Goal: Task Accomplishment & Management: Manage account settings

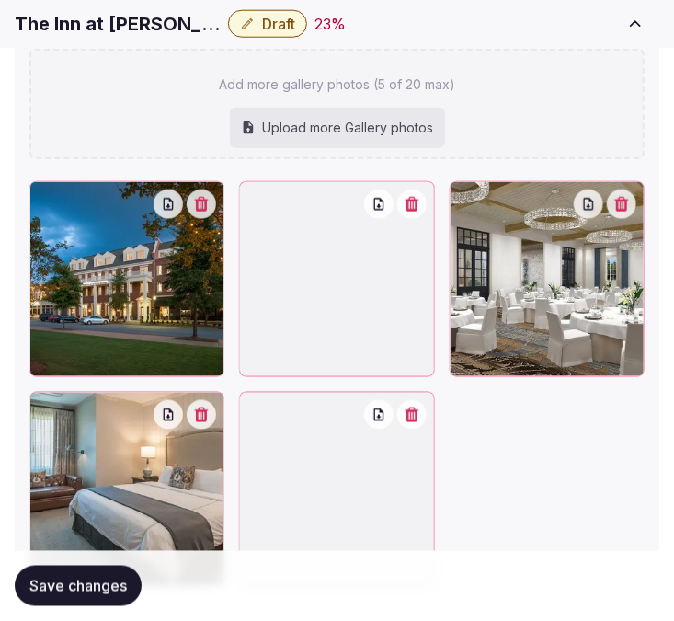
scroll to position [2687, 0]
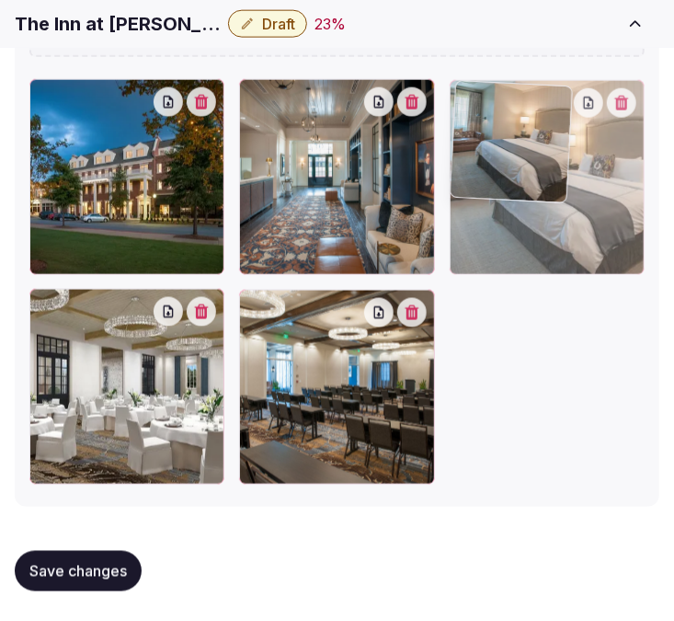
drag, startPoint x: 46, startPoint y: 299, endPoint x: 465, endPoint y: 139, distance: 448.1
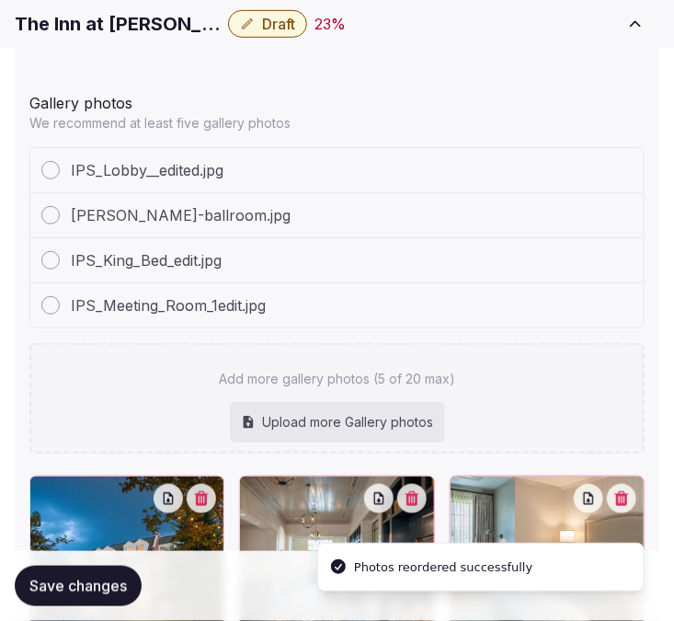
scroll to position [2482, 0]
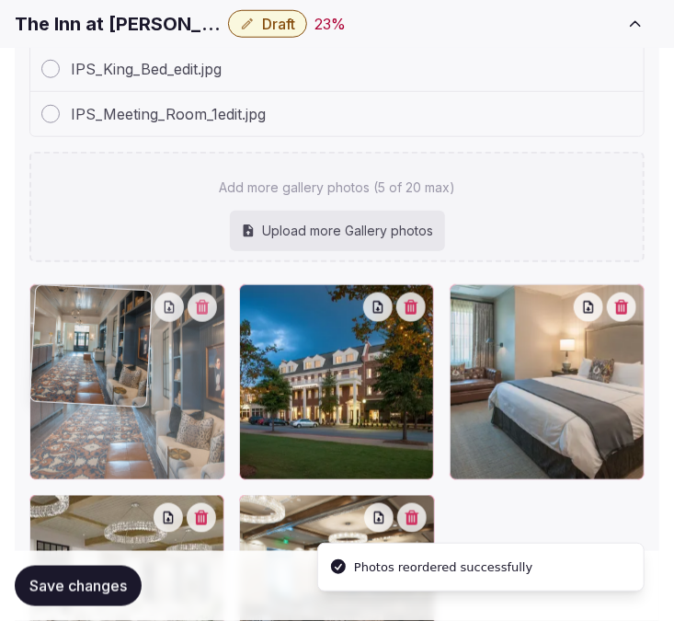
drag, startPoint x: 259, startPoint y: 306, endPoint x: 98, endPoint y: 324, distance: 161.9
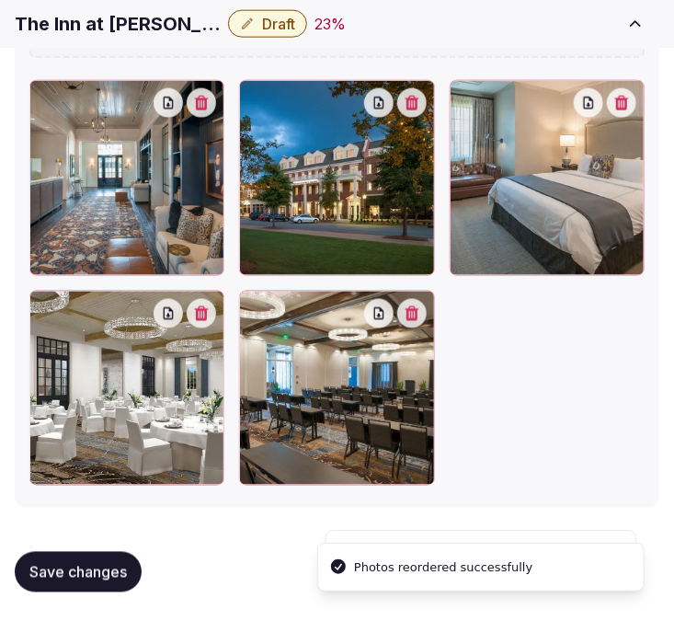
scroll to position [2687, 0]
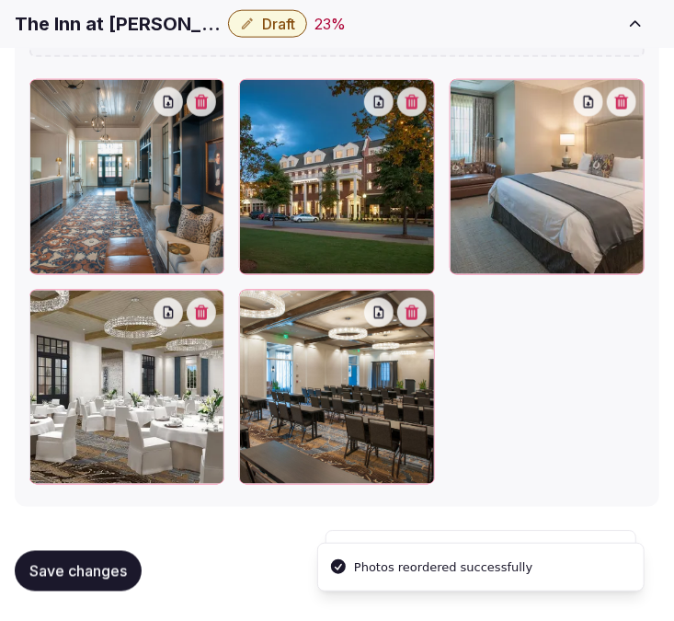
click at [85, 567] on span "Save changes" at bounding box center [78, 571] width 98 height 18
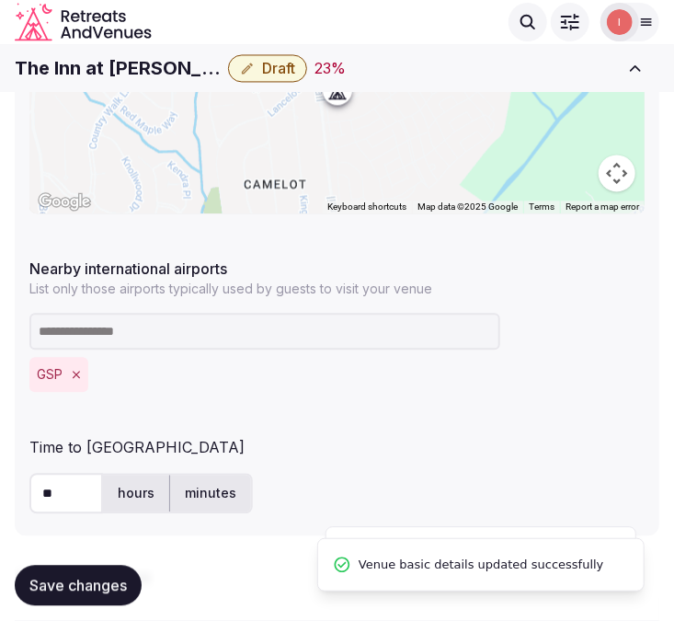
scroll to position [847, 0]
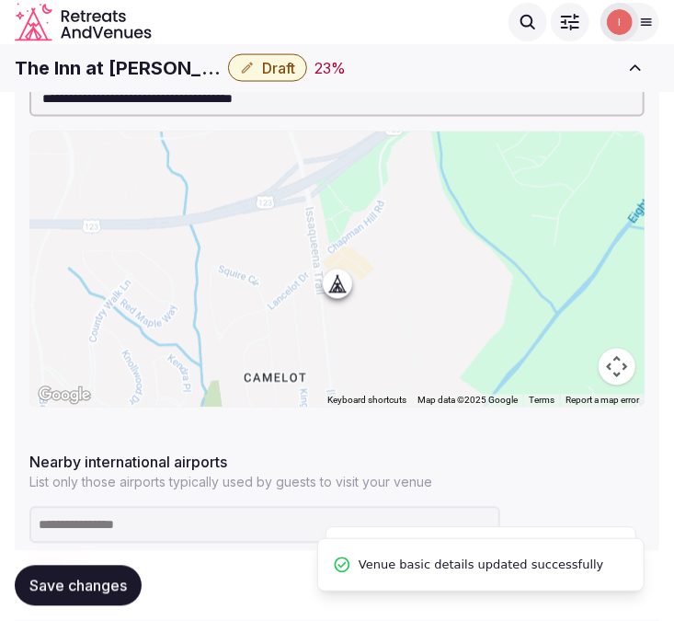
click at [307, 70] on button "Draft" at bounding box center [267, 68] width 79 height 28
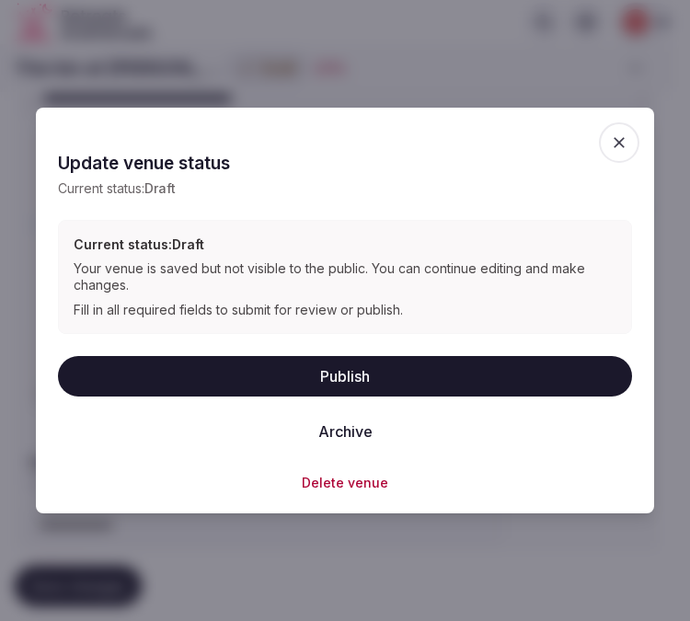
click at [378, 368] on button "Publish" at bounding box center [345, 376] width 574 height 40
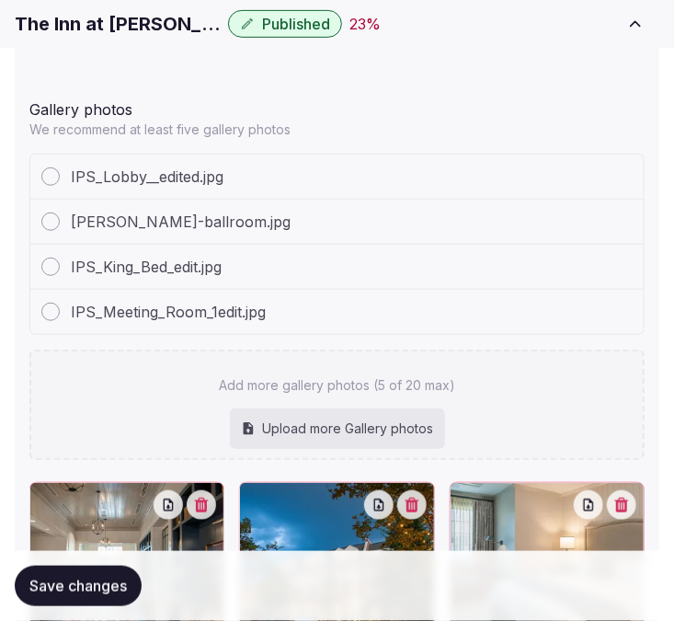
scroll to position [2482, 0]
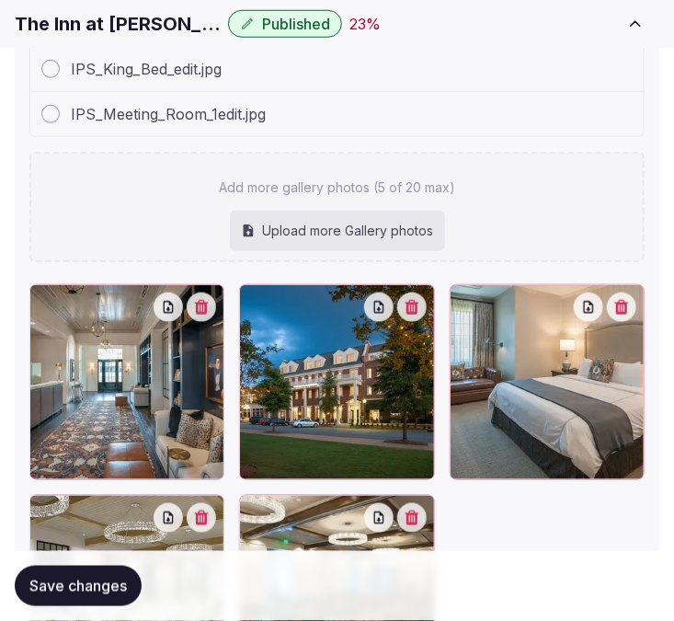
click at [142, 581] on button "Save changes" at bounding box center [78, 586] width 127 height 40
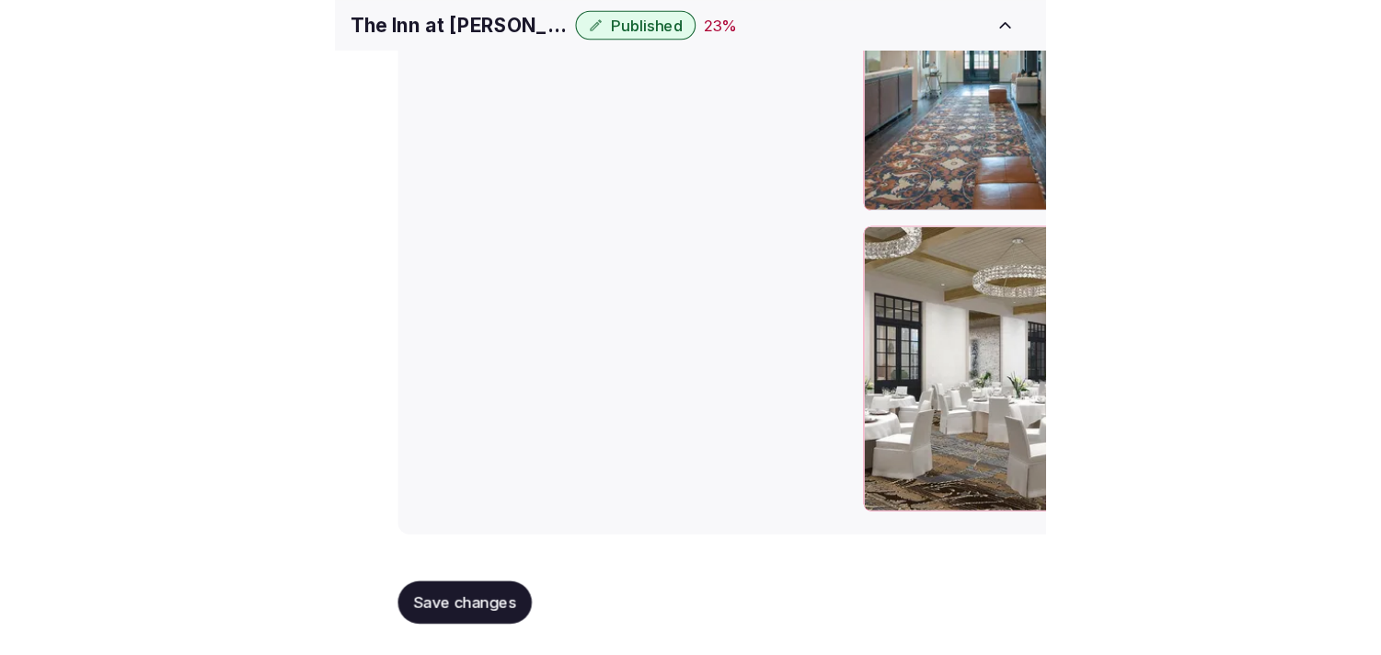
scroll to position [2155, 0]
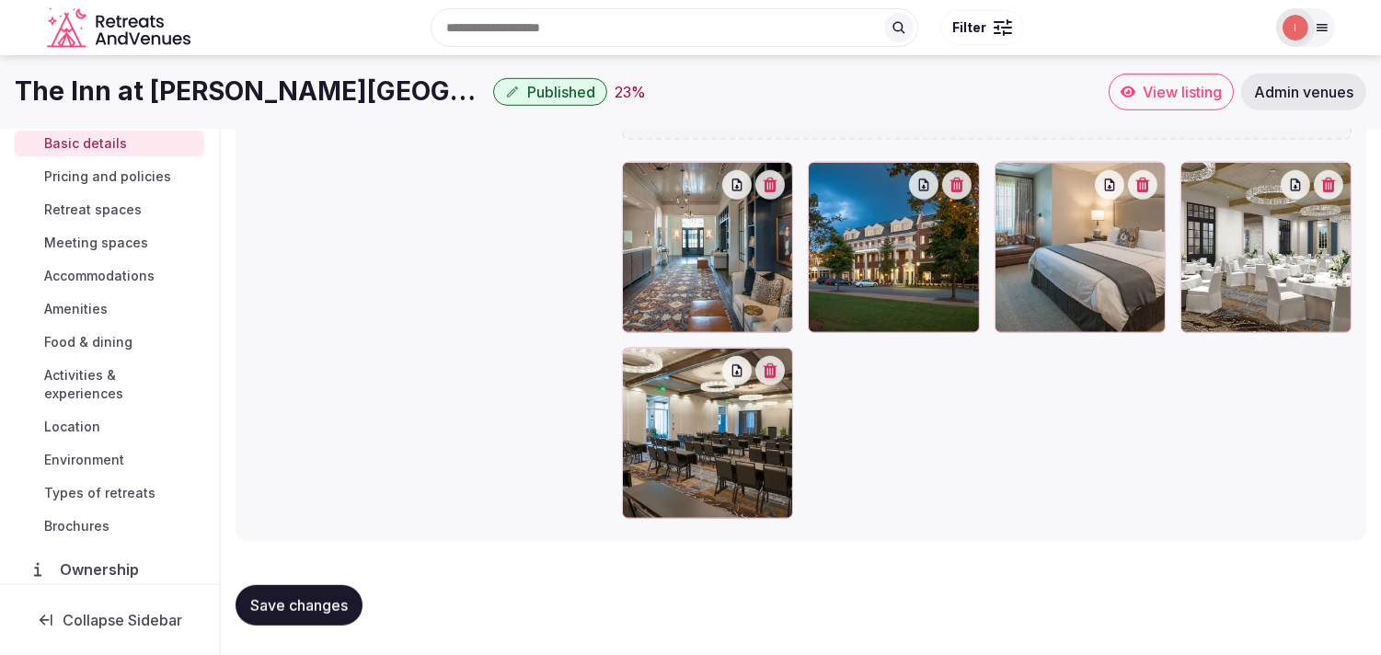
click at [304, 602] on span "Save changes" at bounding box center [299, 605] width 98 height 18
click at [86, 176] on span "Pricing and policies" at bounding box center [107, 176] width 127 height 18
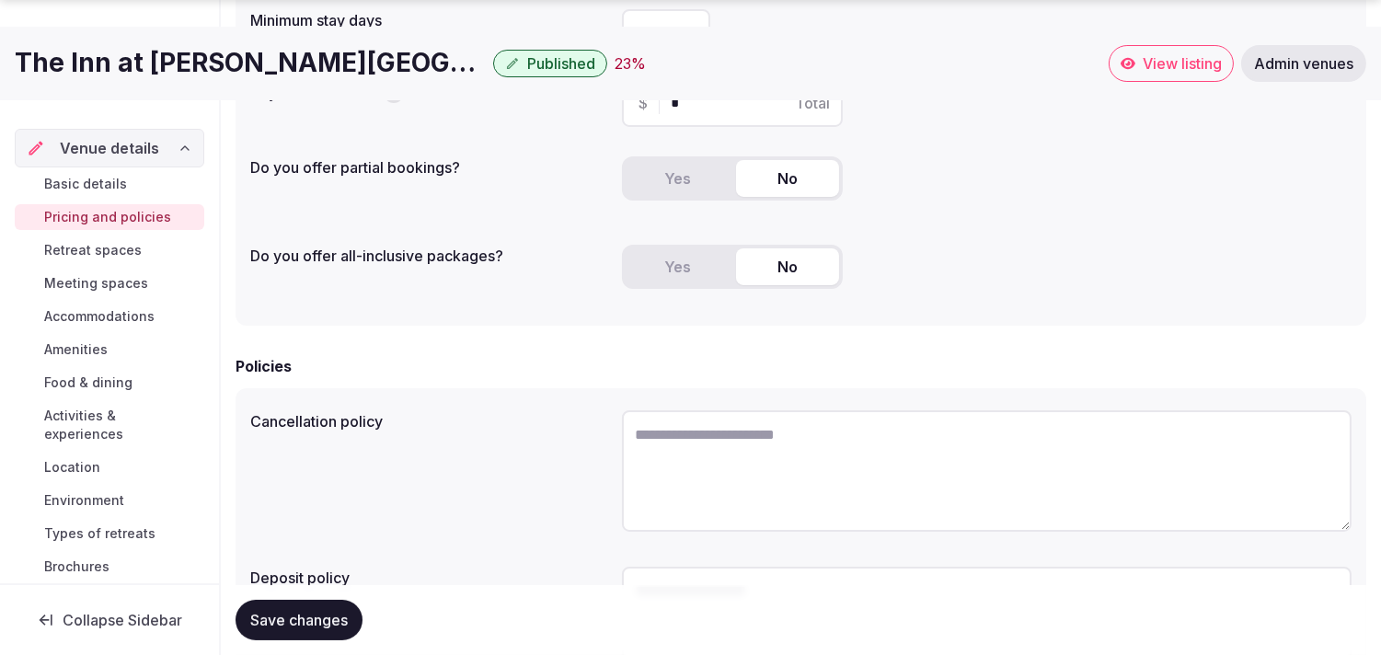
scroll to position [408, 0]
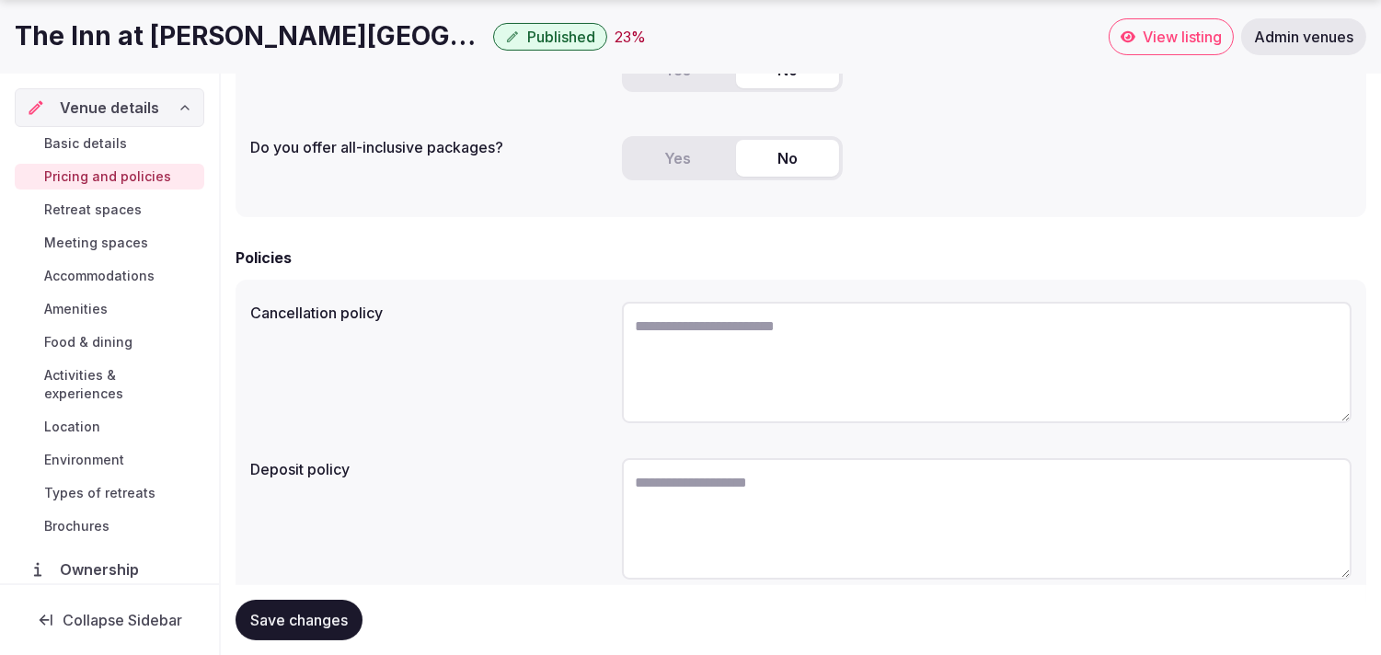
click at [110, 212] on span "Retreat spaces" at bounding box center [93, 210] width 98 height 18
